Goal: Check status: Check status

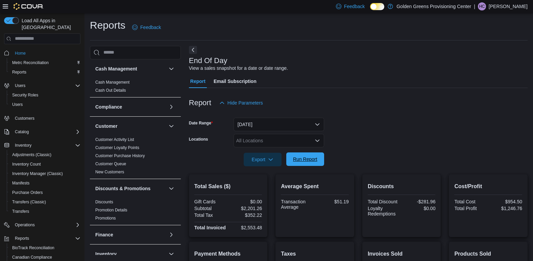
scroll to position [54, 0]
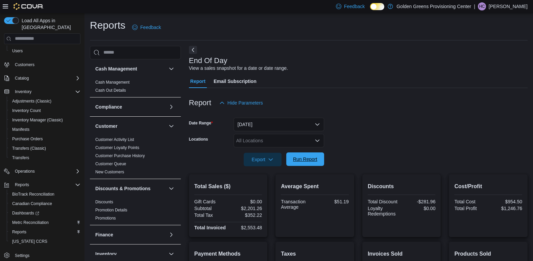
click at [311, 154] on span "Run Report" at bounding box center [305, 160] width 30 height 14
click at [255, 127] on button "[DATE]" at bounding box center [278, 125] width 91 height 14
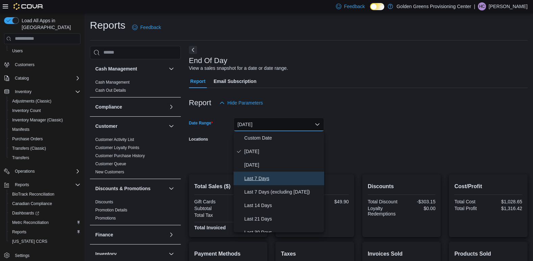
click at [256, 179] on span "Last 7 Days" at bounding box center [282, 179] width 77 height 8
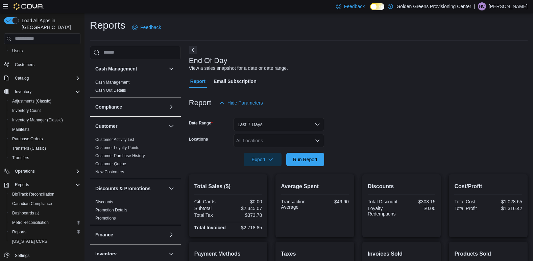
click at [294, 167] on div at bounding box center [358, 171] width 338 height 8
click at [295, 162] on span "Run Report" at bounding box center [305, 159] width 24 height 7
click at [282, 126] on button "Last 7 Days" at bounding box center [278, 125] width 91 height 14
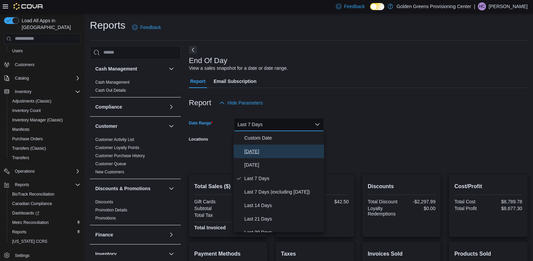
click at [258, 147] on button "[DATE]" at bounding box center [278, 152] width 91 height 14
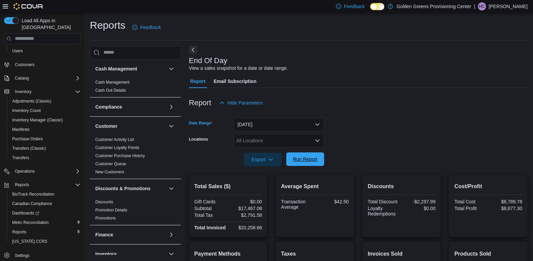
click at [300, 159] on span "Run Report" at bounding box center [305, 159] width 24 height 7
click at [396, 145] on form "Date Range [DATE] Locations All Locations Export Run Report" at bounding box center [358, 138] width 338 height 57
click at [292, 164] on span "Run Report" at bounding box center [305, 160] width 30 height 14
